Goal: Task Accomplishment & Management: Manage account settings

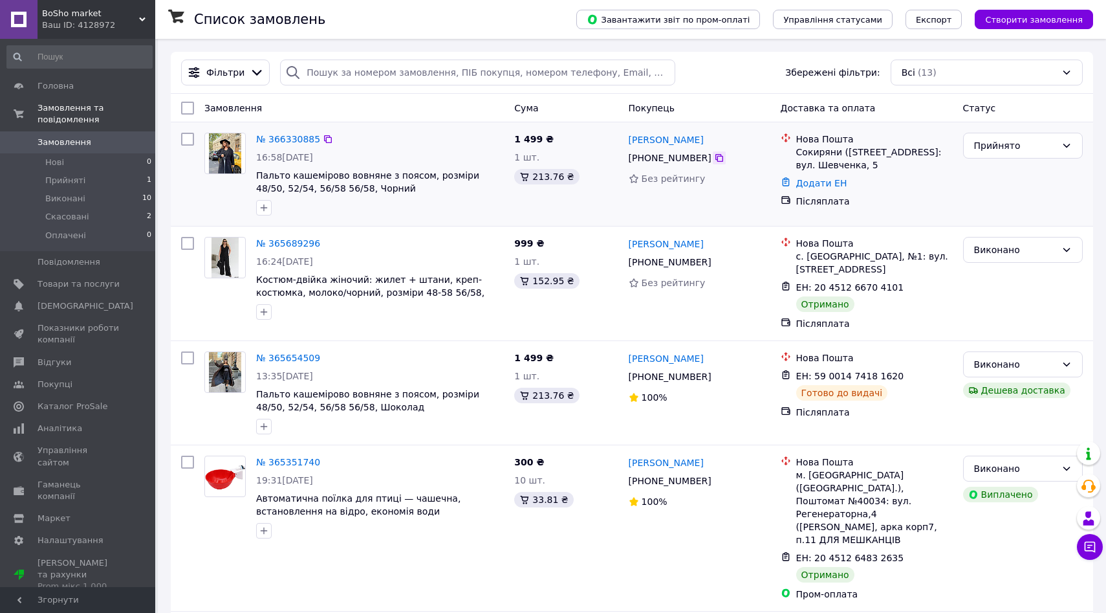
click at [714, 156] on icon at bounding box center [719, 158] width 10 height 10
drag, startPoint x: 256, startPoint y: 175, endPoint x: 291, endPoint y: 175, distance: 35.6
click at [284, 175] on div "№ 366330885 16:58[DATE] Пальто кашемірово вовняне з поясом, розміри 48/50, 52/5…" at bounding box center [380, 173] width 258 height 93
click at [713, 155] on div at bounding box center [719, 157] width 13 height 13
drag, startPoint x: 702, startPoint y: 142, endPoint x: 670, endPoint y: 142, distance: 31.7
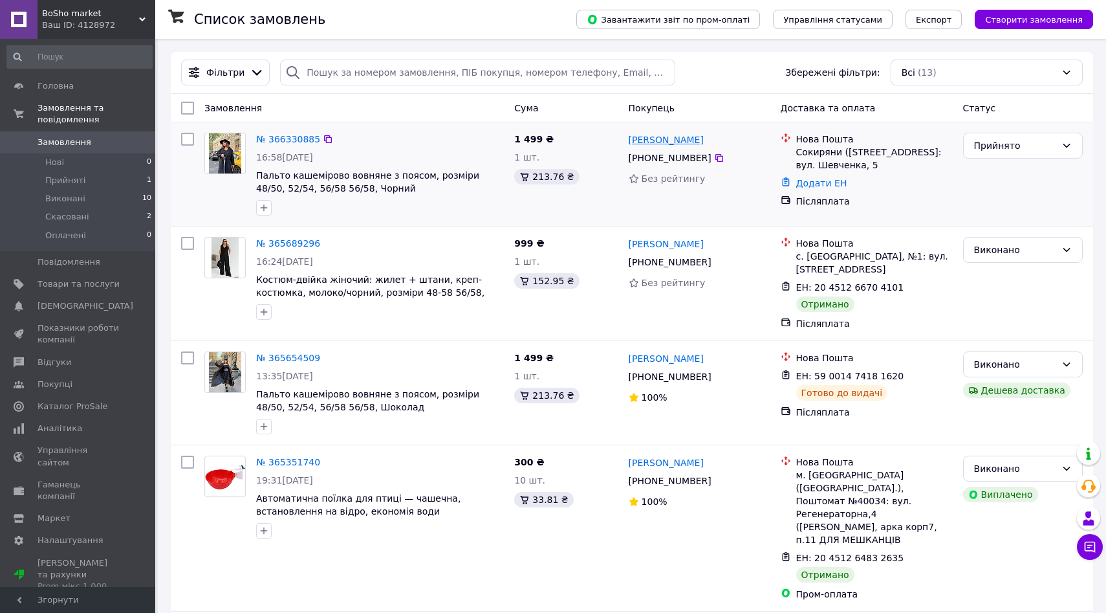
click at [670, 142] on div "[PERSON_NAME]" at bounding box center [699, 139] width 144 height 16
copy link "Гладка"
drag, startPoint x: 627, startPoint y: 140, endPoint x: 642, endPoint y: 140, distance: 15.5
click at [640, 140] on div "[PERSON_NAME]" at bounding box center [666, 139] width 78 height 16
click at [627, 137] on div "[PERSON_NAME]" at bounding box center [666, 139] width 78 height 16
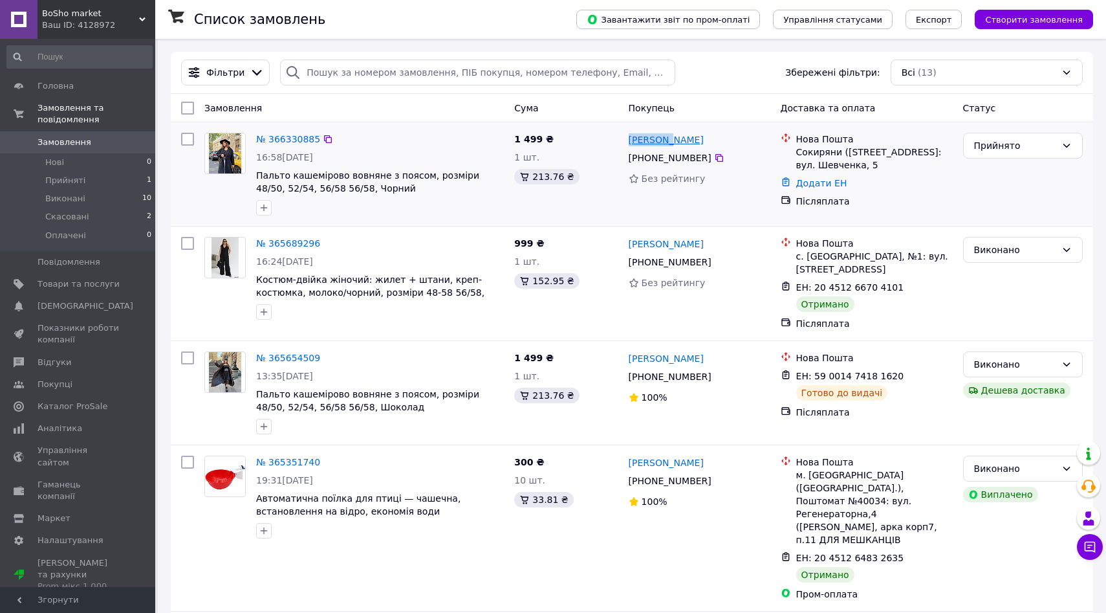
drag, startPoint x: 627, startPoint y: 137, endPoint x: 651, endPoint y: 137, distance: 23.9
click at [650, 137] on div "[PERSON_NAME]" at bounding box center [666, 139] width 78 height 16
copy link "[PERSON_NAME]"
drag, startPoint x: 796, startPoint y: 151, endPoint x: 812, endPoint y: 151, distance: 16.2
click at [812, 151] on div "Сокиряни ([STREET_ADDRESS]: вул. Шевченка, 5" at bounding box center [874, 159] width 157 height 26
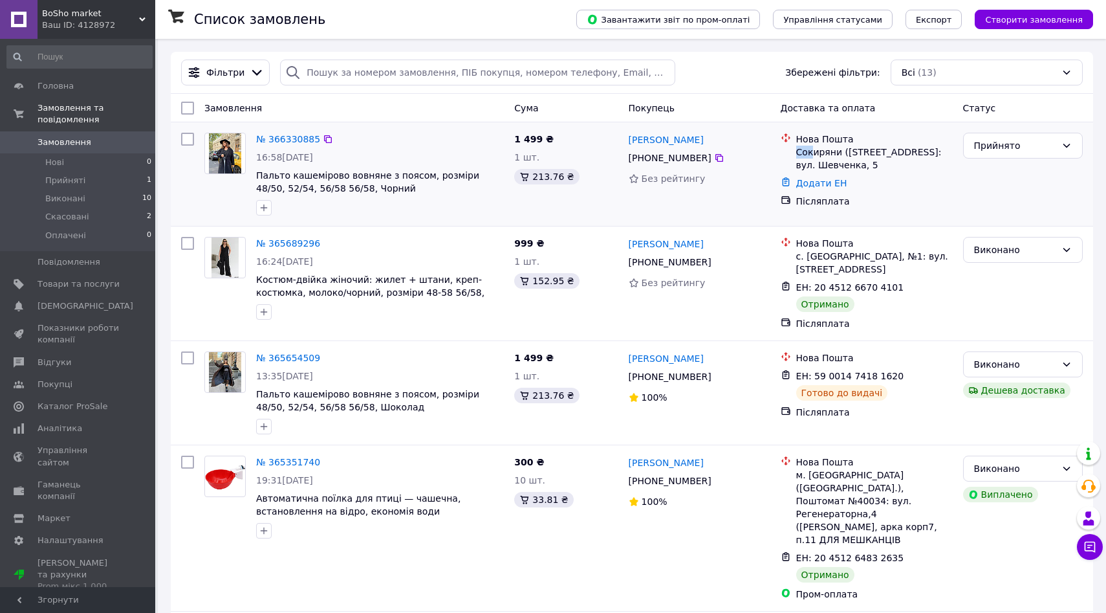
click at [813, 151] on div "Сокиряни ([STREET_ADDRESS]: вул. Шевченка, 5" at bounding box center [874, 159] width 157 height 26
click at [833, 182] on link "Додати ЕН" at bounding box center [821, 183] width 51 height 10
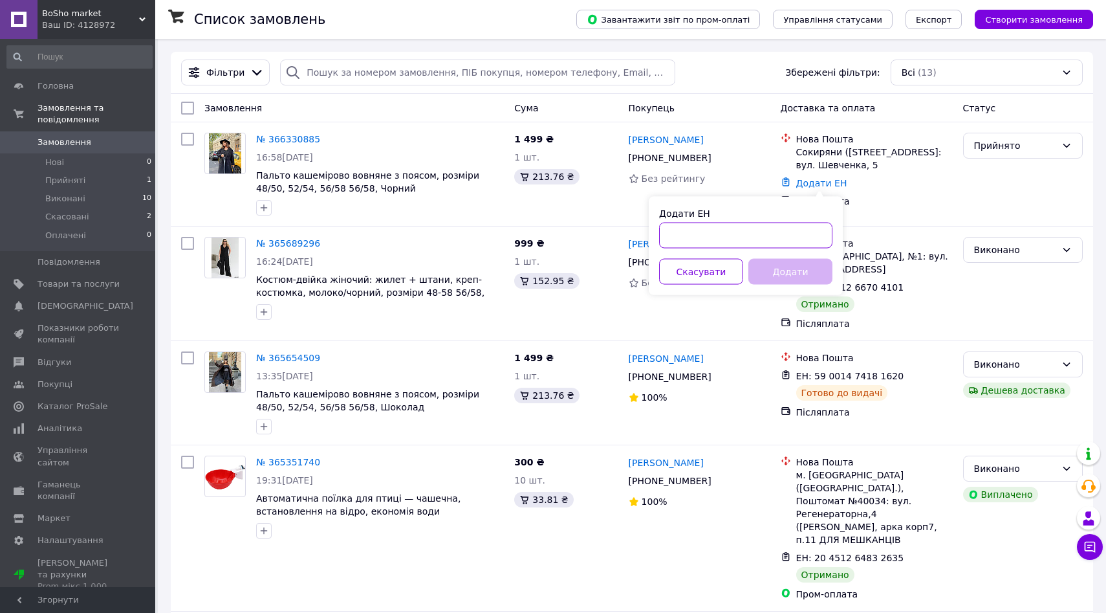
click at [769, 233] on input "Додати ЕН" at bounding box center [745, 236] width 173 height 26
paste input "20451269241313"
type input "20451269241313"
click at [787, 267] on button "Додати" at bounding box center [790, 272] width 84 height 26
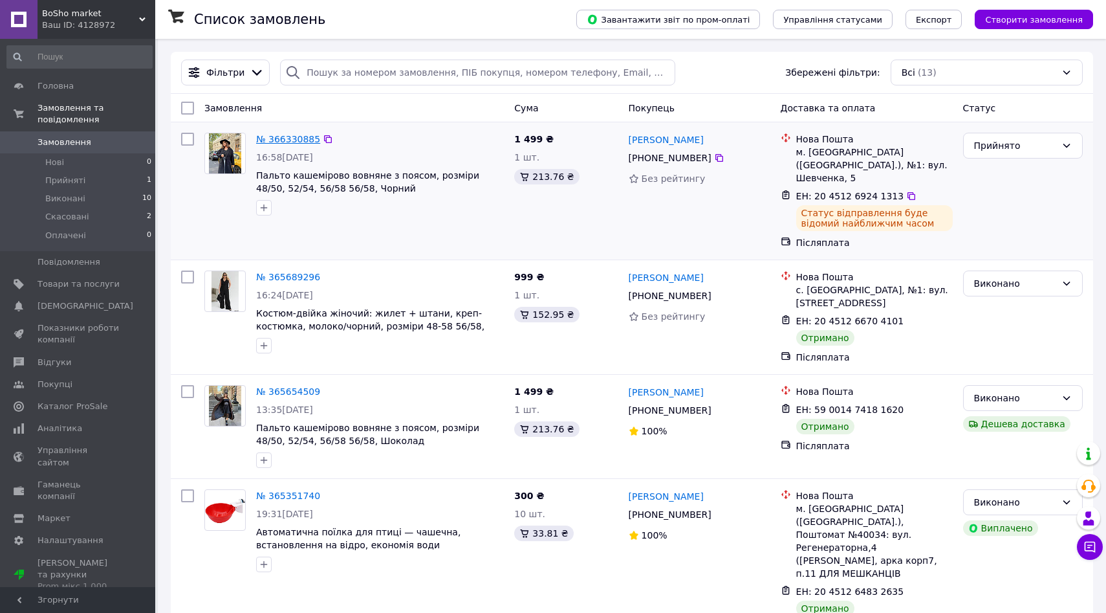
click at [297, 140] on link "№ 366330885" at bounding box center [288, 139] width 64 height 10
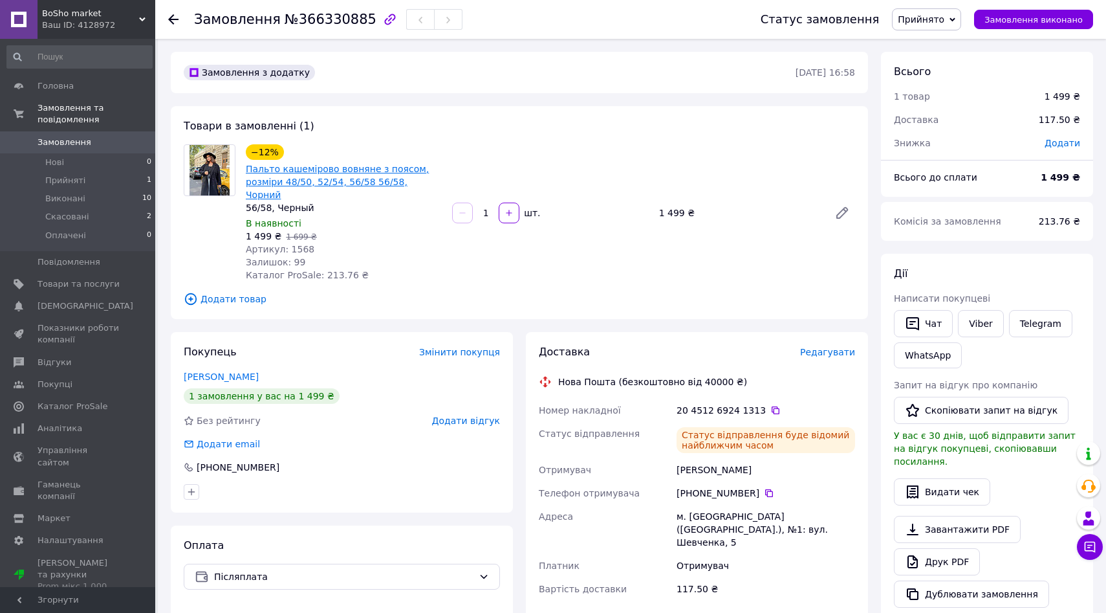
click at [340, 177] on link "Пальто кашемірово вовняне з поясом, розміри 48/50, 52/54, 56/58 56/58, Чорний" at bounding box center [337, 182] width 183 height 36
drag, startPoint x: 314, startPoint y: 194, endPoint x: 245, endPoint y: 196, distance: 69.2
click at [245, 196] on div "−12% Пальто кашемірово вовняне з поясом, розміри 48/50, 52/54, 56/58 56/58, Чор…" at bounding box center [344, 213] width 206 height 142
copy div "56/58, Черный"
